Goal: Find specific page/section: Find specific page/section

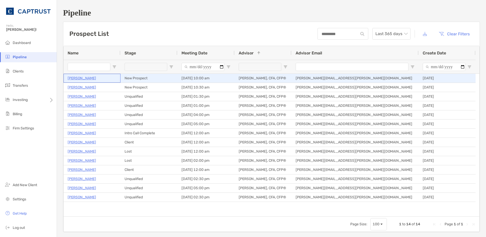
click at [78, 75] on p "[PERSON_NAME]" at bounding box center [82, 78] width 28 height 6
click at [79, 78] on p "[PERSON_NAME]" at bounding box center [82, 78] width 28 height 6
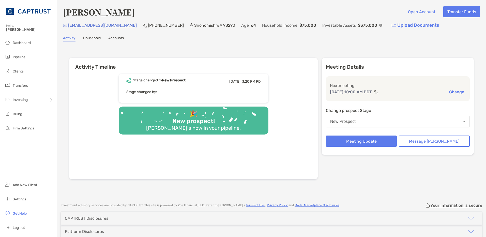
drag, startPoint x: 255, startPoint y: 45, endPoint x: 252, endPoint y: 45, distance: 2.8
click at [255, 45] on div "[PERSON_NAME] Open Account Transfer Funds [EMAIL_ADDRESS][DOMAIN_NAME] [PHONE_N…" at bounding box center [271, 99] width 429 height 198
click at [16, 42] on span "Dashboard" at bounding box center [22, 43] width 18 height 4
